Goal: Information Seeking & Learning: Find specific fact

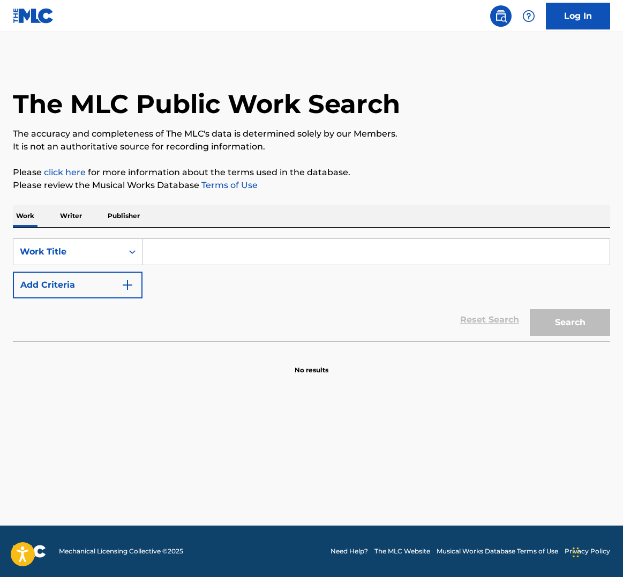
click at [317, 247] on input "Search Form" at bounding box center [375, 252] width 467 height 26
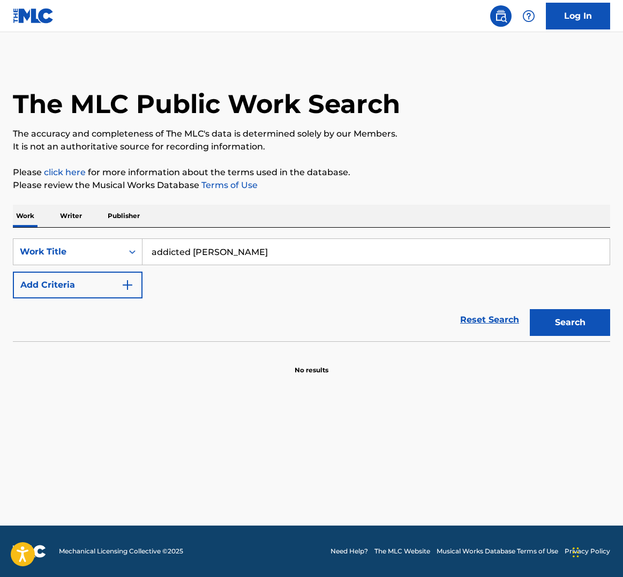
click at [570, 322] on button "Search" at bounding box center [569, 322] width 80 height 27
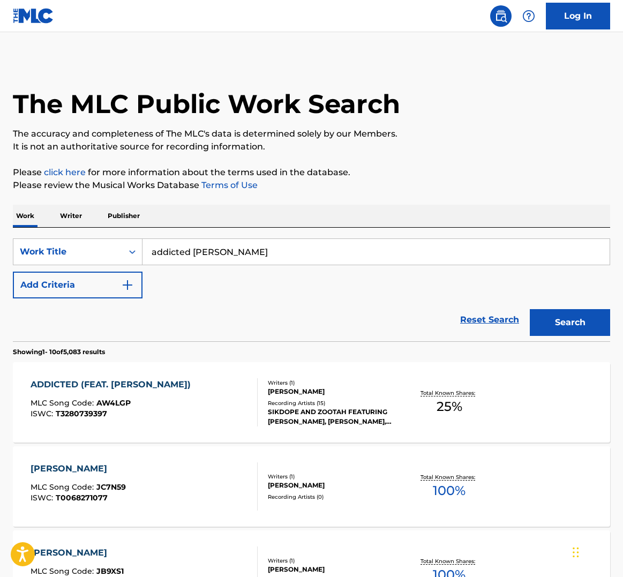
drag, startPoint x: 249, startPoint y: 257, endPoint x: 190, endPoint y: 250, distance: 60.4
click at [190, 250] on input "addicted [PERSON_NAME]" at bounding box center [375, 252] width 467 height 26
type input "addicted"
click at [570, 322] on button "Search" at bounding box center [569, 322] width 80 height 27
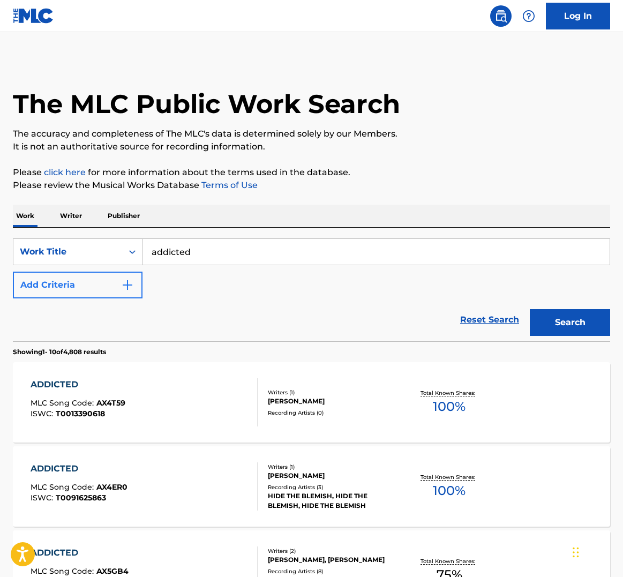
click at [113, 289] on button "Add Criteria" at bounding box center [78, 284] width 130 height 27
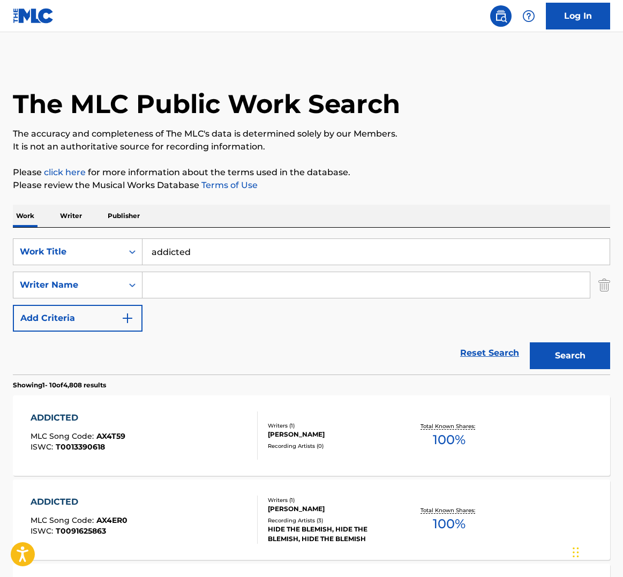
click at [208, 294] on input "Search Form" at bounding box center [365, 285] width 447 height 26
type input "j"
type input "[PERSON_NAME]"
click at [570, 355] on button "Search" at bounding box center [569, 355] width 80 height 27
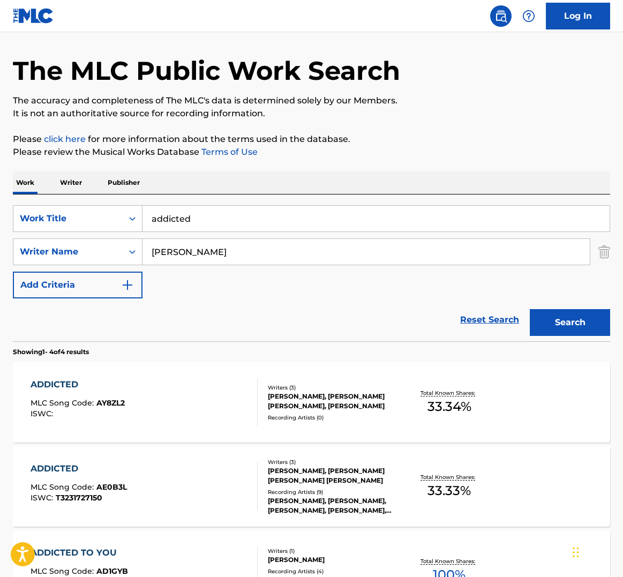
scroll to position [35, 0]
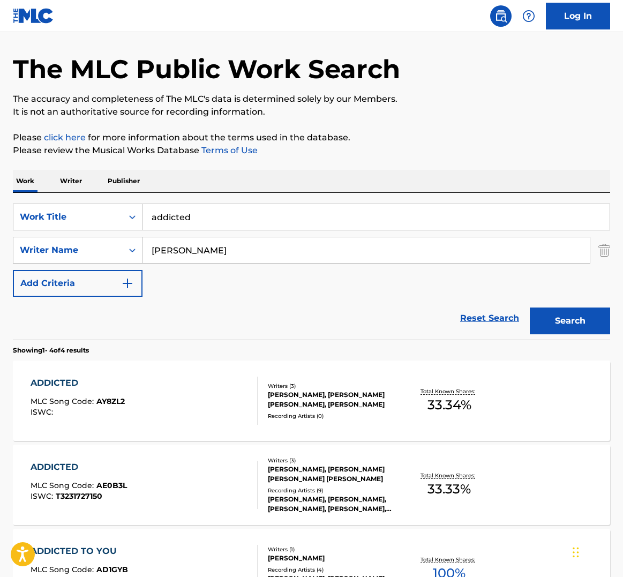
click at [66, 376] on div "ADDICTED MLC Song Code : AY8ZL2 ISWC : Writers ( 3 ) [PERSON_NAME], [PERSON_NAM…" at bounding box center [311, 400] width 597 height 80
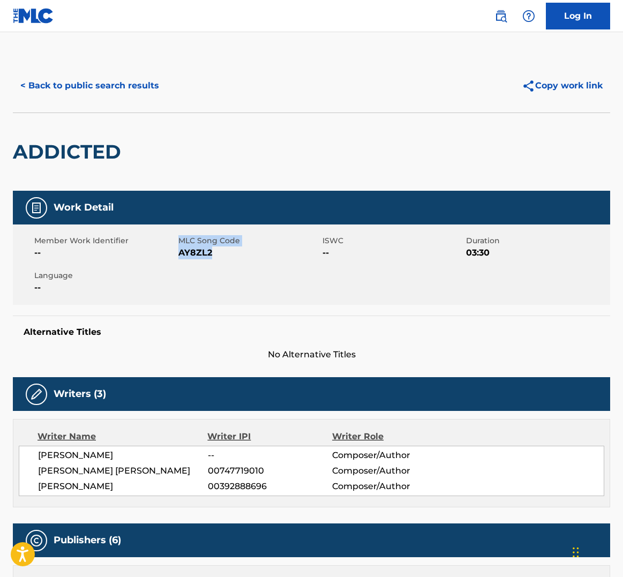
drag, startPoint x: 224, startPoint y: 254, endPoint x: 178, endPoint y: 237, distance: 48.6
click at [178, 237] on div "MLC Song Code AY8ZL2" at bounding box center [250, 247] width 144 height 24
copy div "MLC Song Code AY8ZL2"
click at [236, 467] on span "00747719010" at bounding box center [236, 470] width 56 height 10
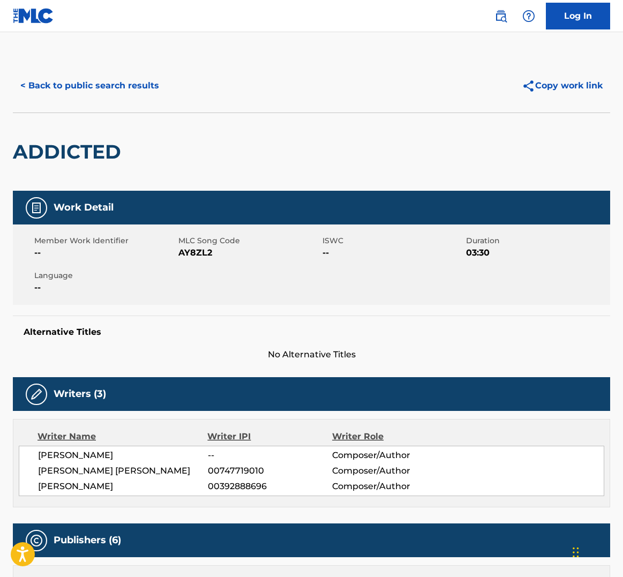
click at [236, 467] on span "00747719010" at bounding box center [236, 470] width 56 height 10
copy span "00747719010"
